Goal: Book appointment/travel/reservation

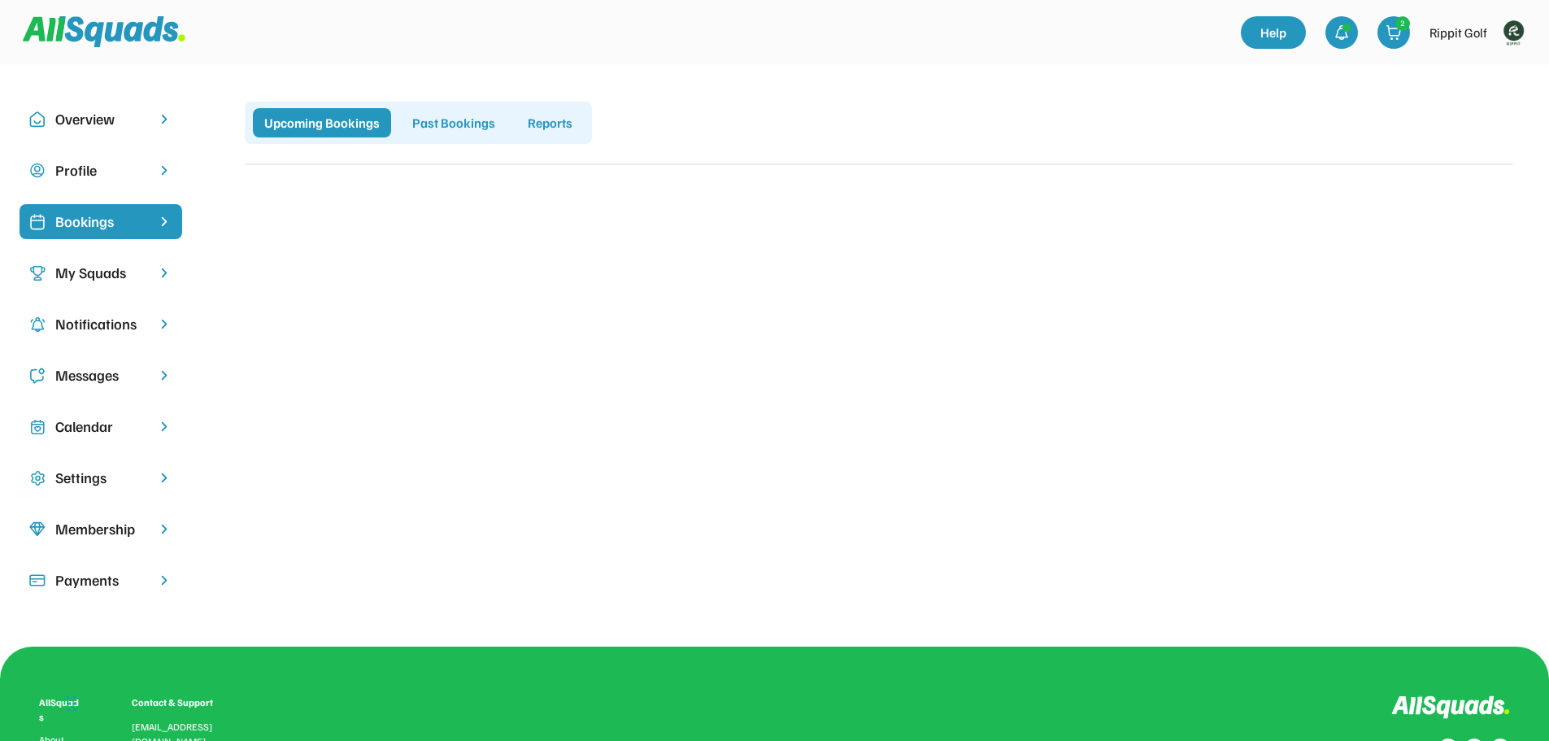
click at [122, 252] on div "Bookings" at bounding box center [101, 229] width 163 height 51
click at [122, 266] on div "My Squads" at bounding box center [100, 273] width 91 height 22
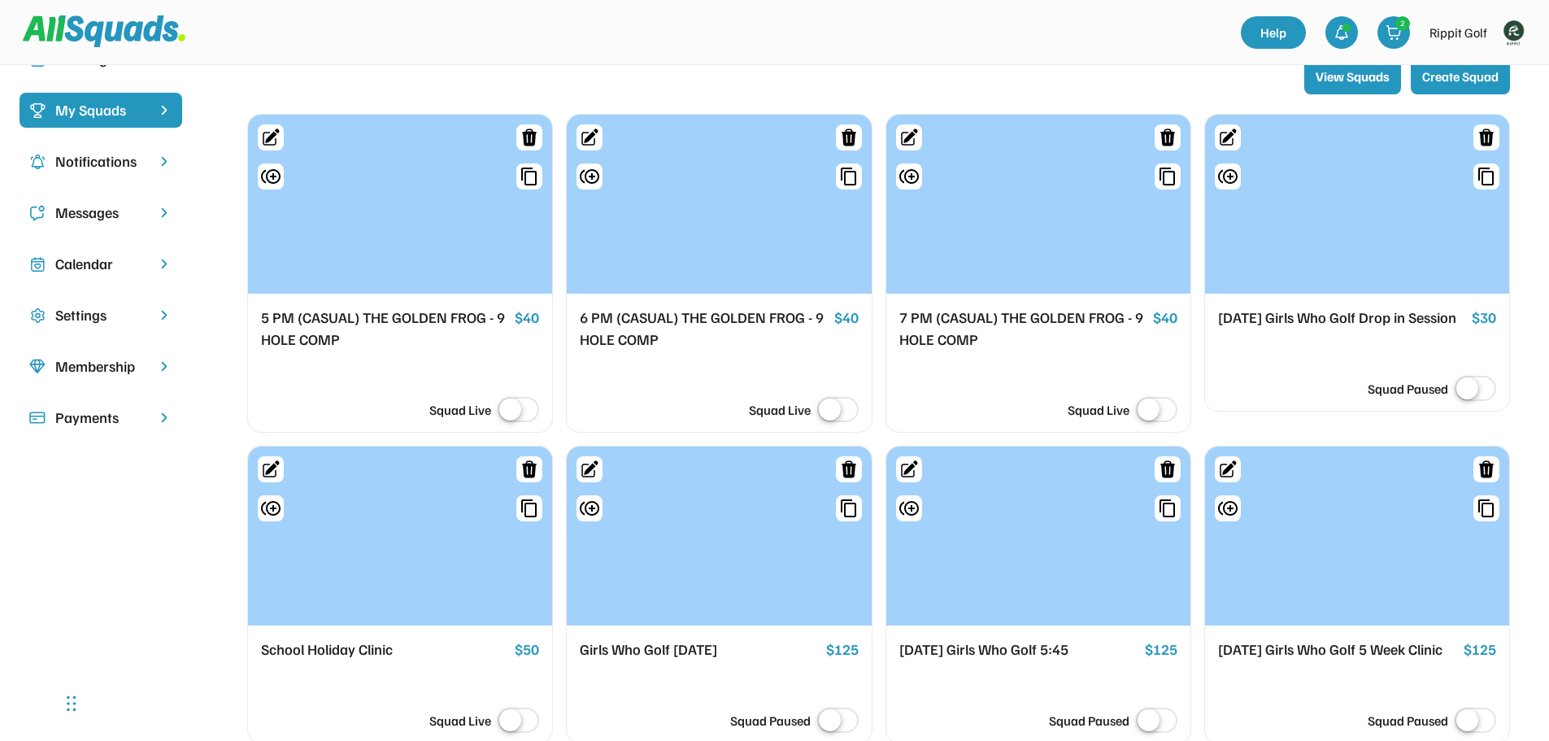
scroll to position [488, 0]
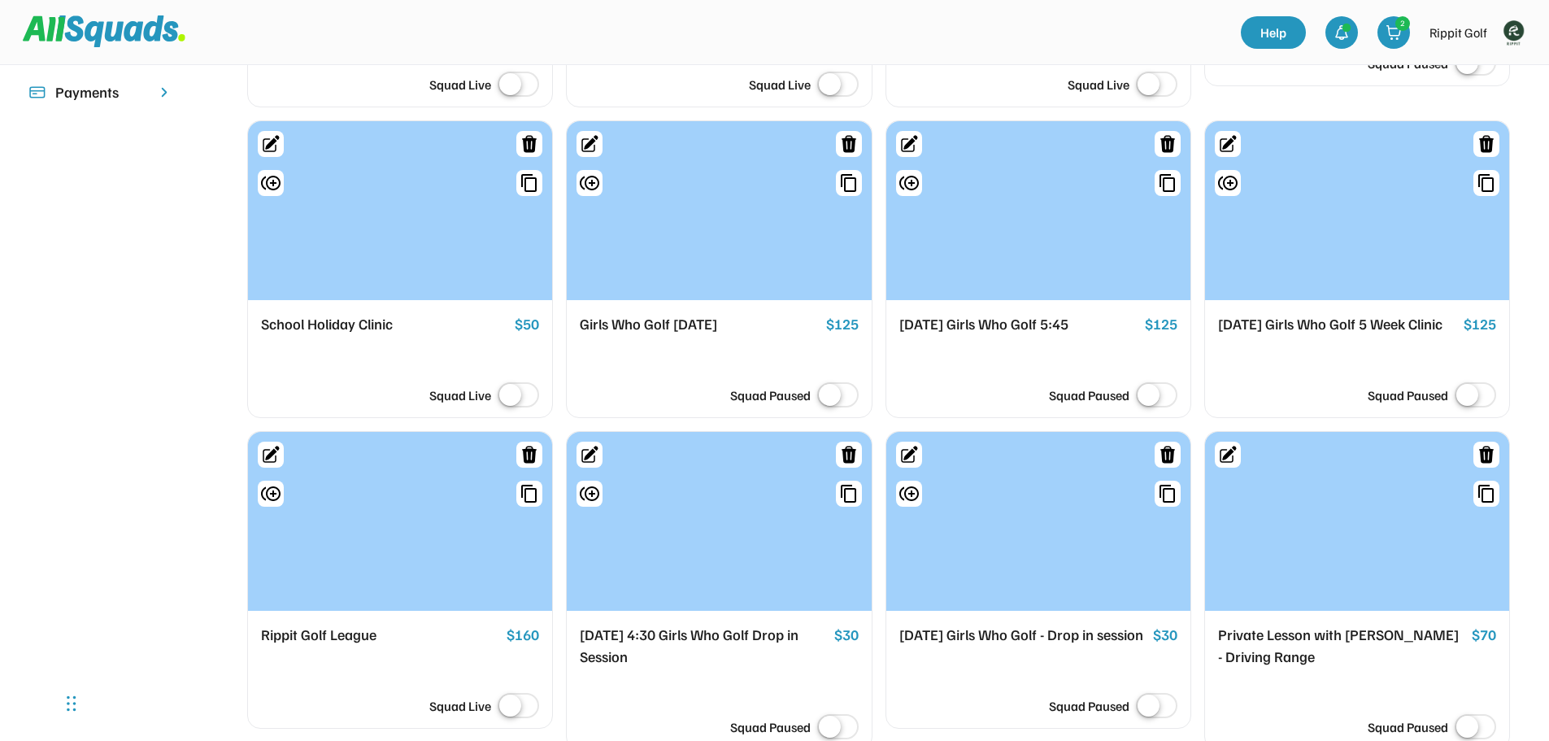
click at [399, 316] on div "School Holiday Clinic" at bounding box center [384, 324] width 247 height 23
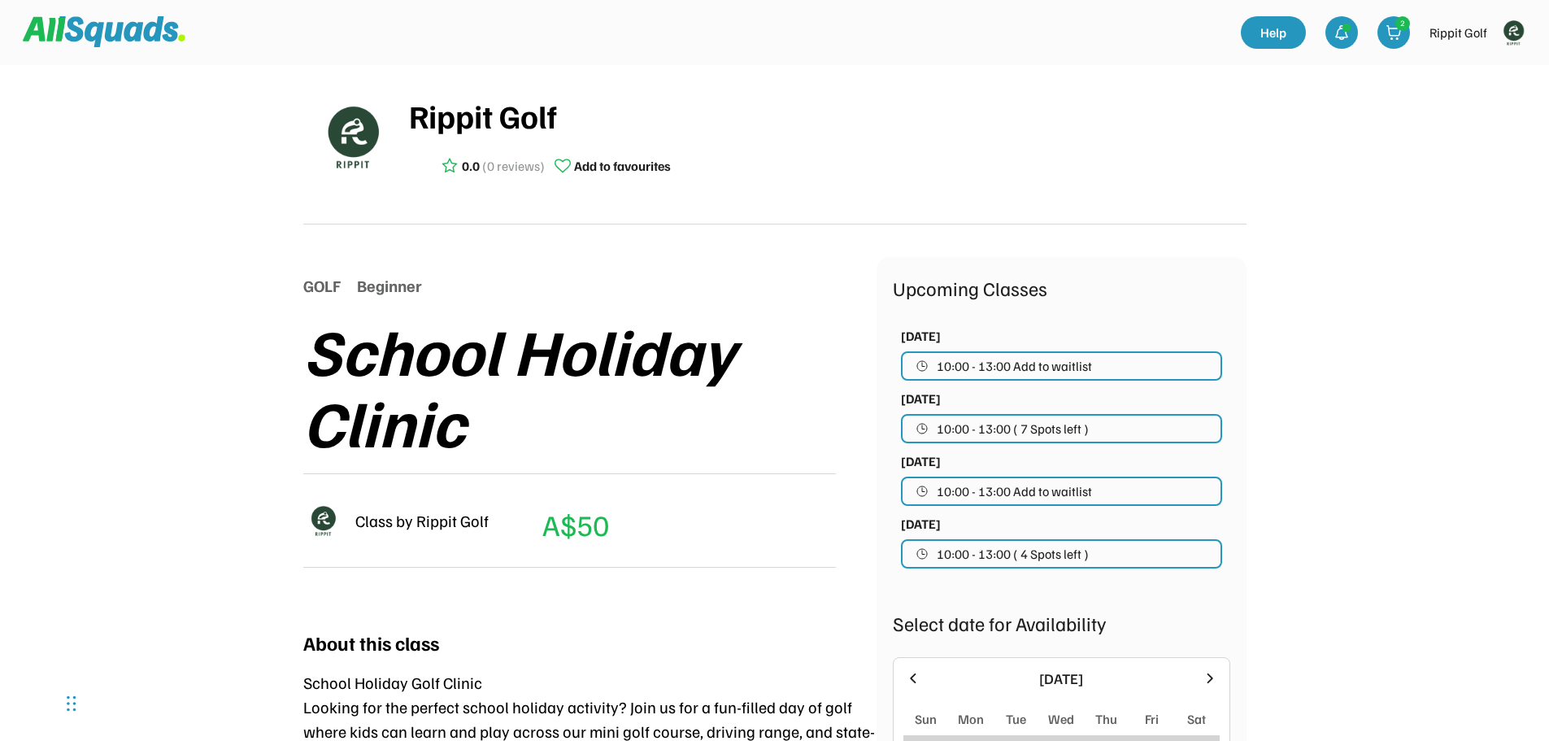
click at [1014, 668] on div "[DATE]" at bounding box center [1061, 679] width 261 height 22
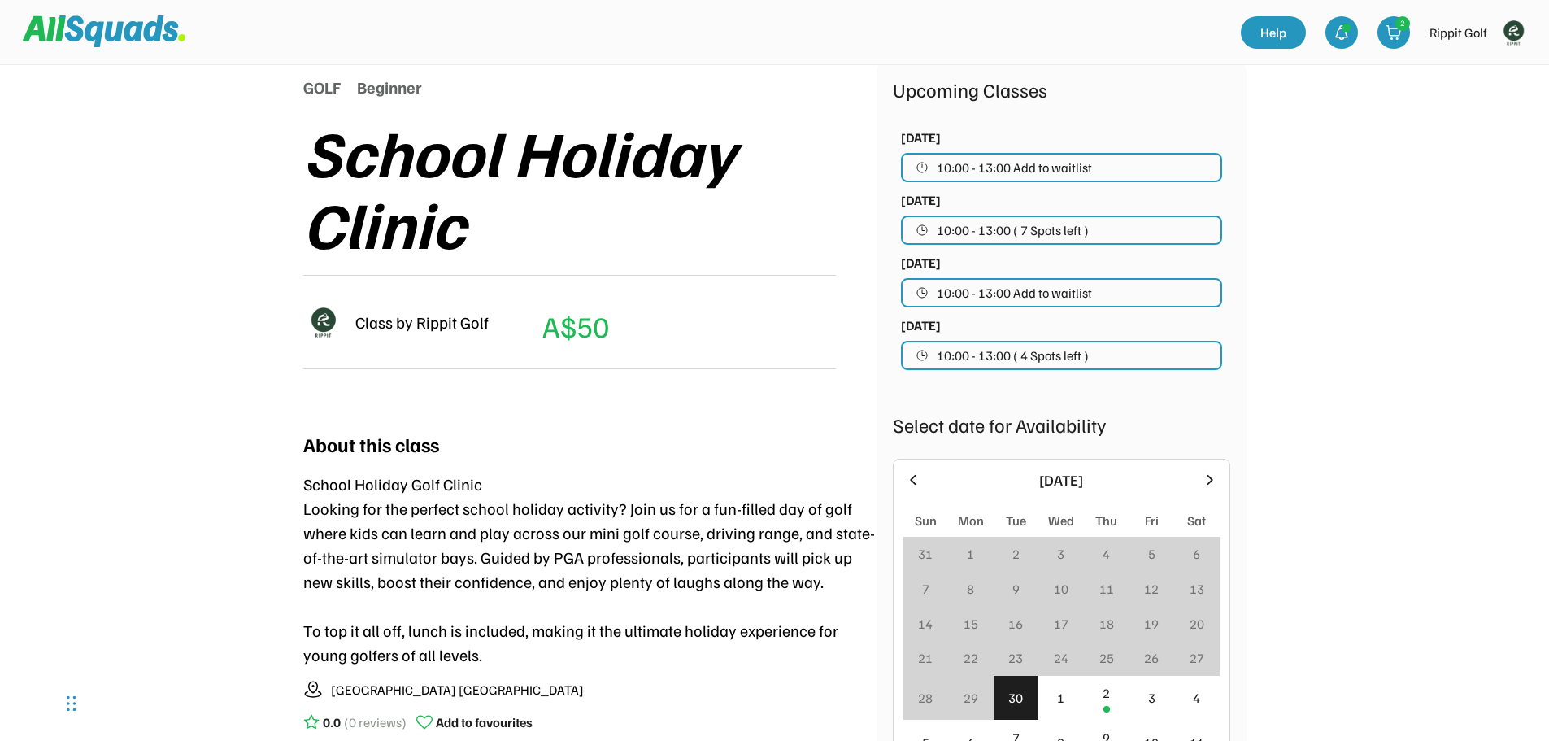
scroll to position [244, 0]
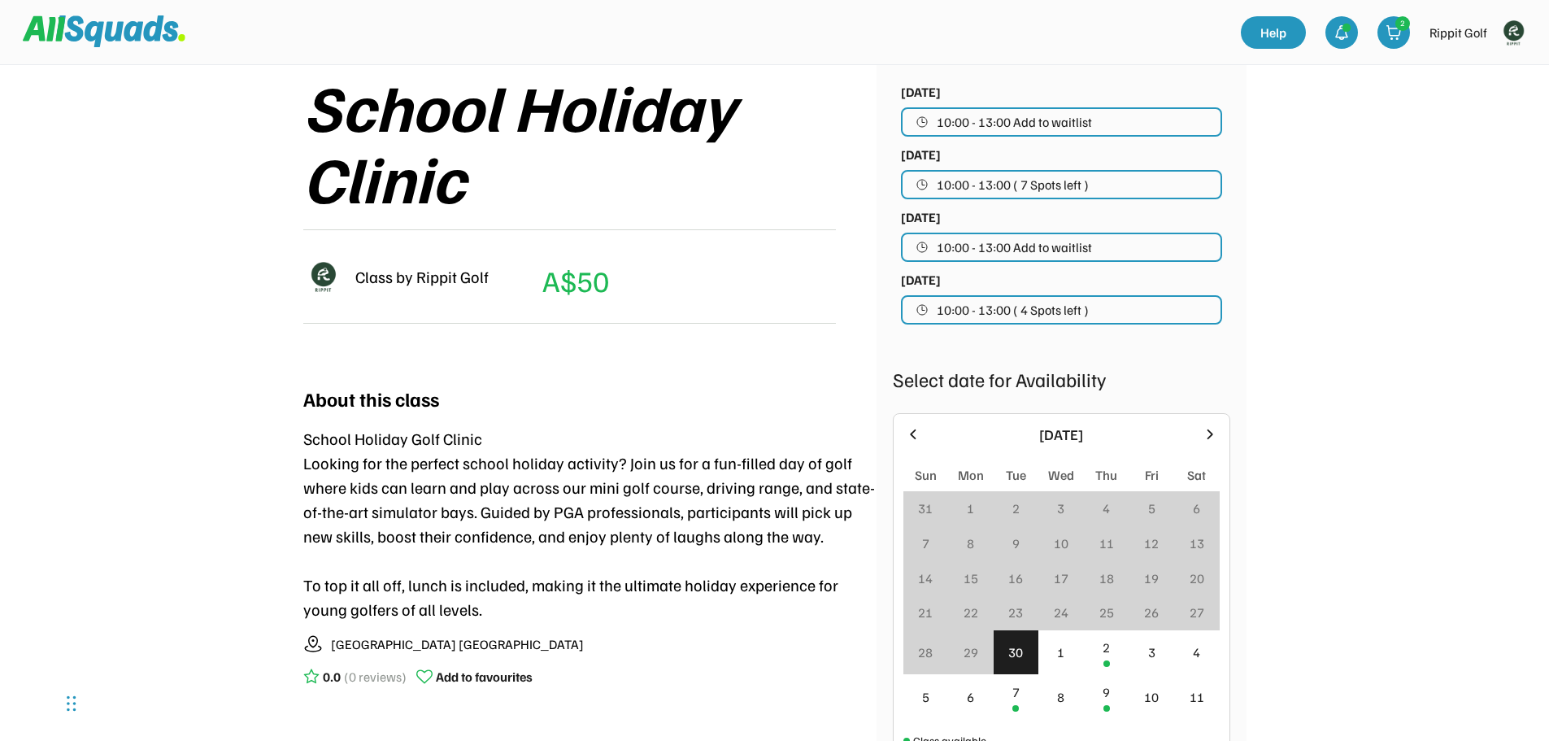
click at [1018, 646] on div "30" at bounding box center [1016, 653] width 15 height 20
